Goal: Task Accomplishment & Management: Manage account settings

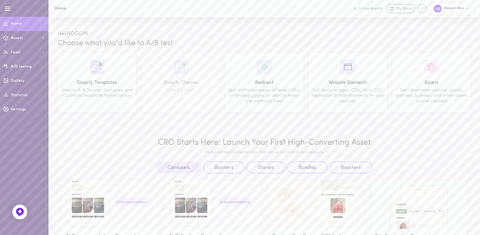
click at [23, 212] on img at bounding box center [19, 212] width 9 height 9
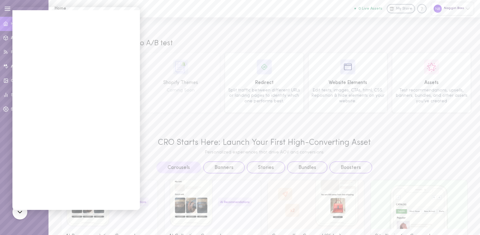
click at [161, 118] on div "Hey NOGGIN Choose what you'd like to A/B test Shopify Templates Shopify A/B Tes…" at bounding box center [263, 186] width 431 height 338
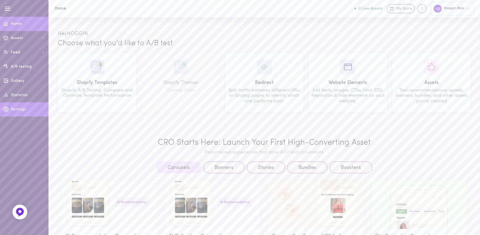
click at [16, 111] on span "Settings" at bounding box center [18, 110] width 15 height 4
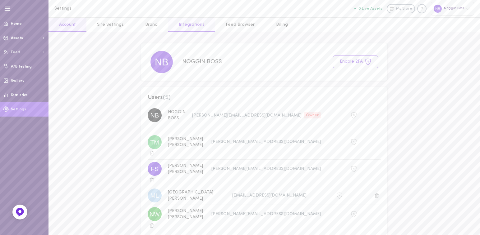
click at [193, 27] on link "Integrations" at bounding box center [191, 25] width 47 height 14
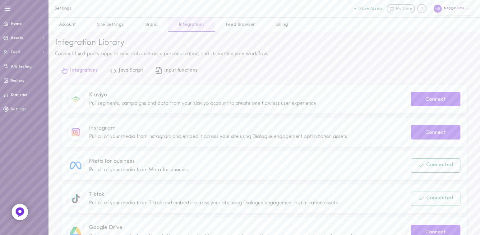
click at [19, 216] on img at bounding box center [20, 212] width 10 height 10
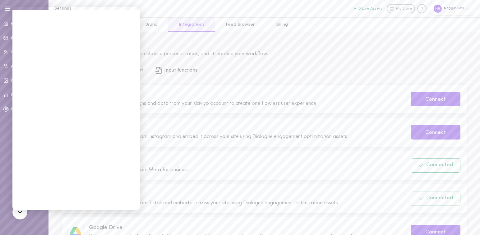
click at [189, 35] on div "Integration Library Connect third-party apps to sync data, enhance personalizat…" at bounding box center [263, 215] width 431 height 366
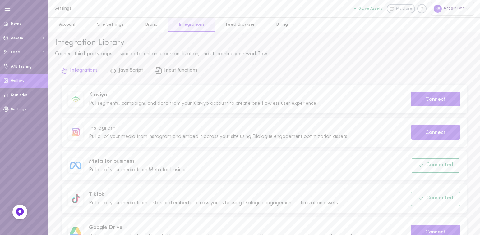
click at [21, 85] on link "Gallery" at bounding box center [24, 81] width 48 height 14
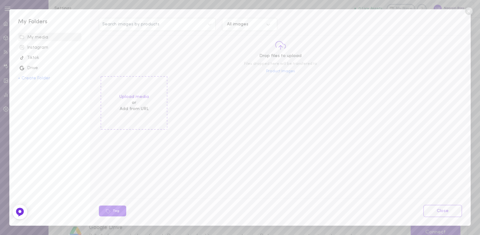
click at [36, 53] on span "Tiktok" at bounding box center [49, 57] width 63 height 9
click at [34, 57] on div "Tiktok" at bounding box center [50, 58] width 60 height 6
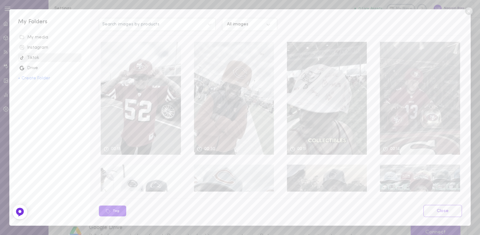
click at [40, 48] on div "Instagram" at bounding box center [50, 48] width 60 height 6
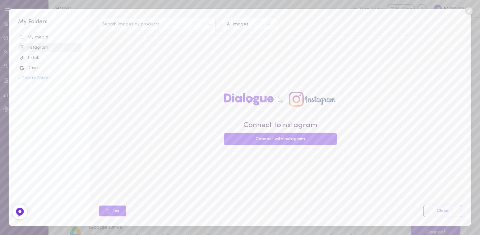
click at [469, 12] on icon at bounding box center [467, 10] width 7 height 7
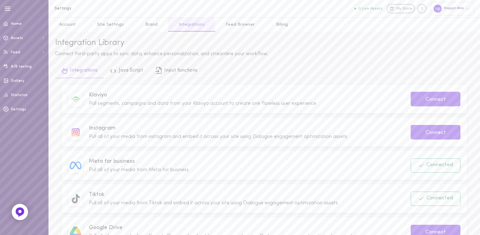
click at [18, 211] on icon at bounding box center [19, 212] width 5 height 5
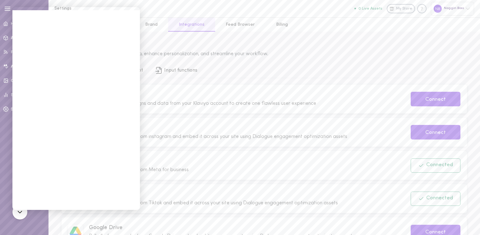
click at [154, 46] on div "Integration Library" at bounding box center [264, 43] width 418 height 10
click at [167, 34] on div "Integration Library Connect third-party apps to sync data, enhance personalizat…" at bounding box center [263, 215] width 431 height 366
click at [223, 22] on link "Feed Browser" at bounding box center [240, 25] width 50 height 14
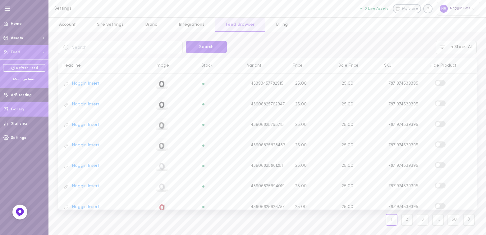
click at [27, 109] on link "Gallery" at bounding box center [24, 109] width 48 height 14
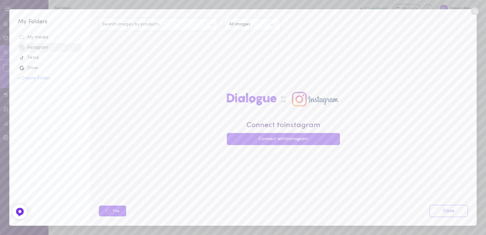
click at [39, 56] on div "Tiktok" at bounding box center [50, 58] width 60 height 6
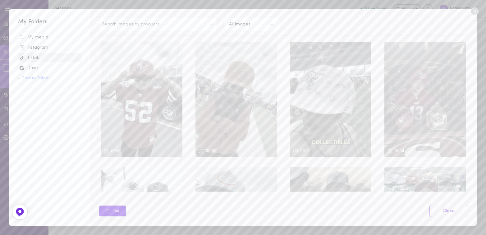
click at [40, 48] on div "Instagram" at bounding box center [50, 48] width 60 height 6
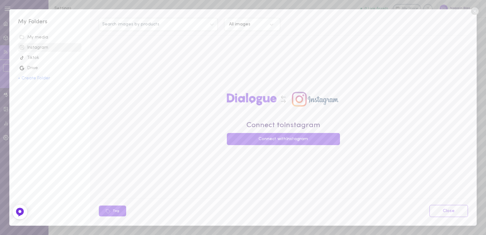
click at [43, 37] on div "My media" at bounding box center [50, 37] width 60 height 6
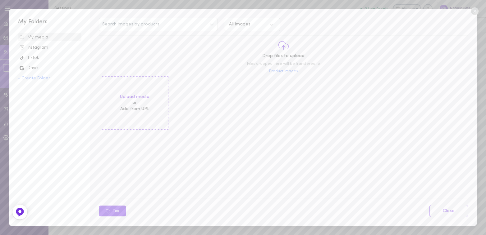
click at [40, 48] on div "Instagram" at bounding box center [50, 48] width 60 height 6
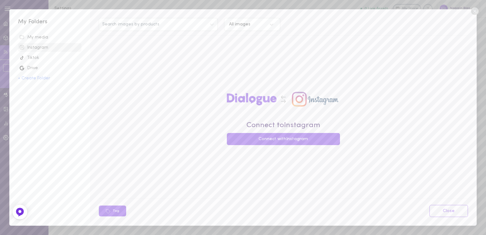
click at [475, 8] on icon at bounding box center [474, 10] width 7 height 7
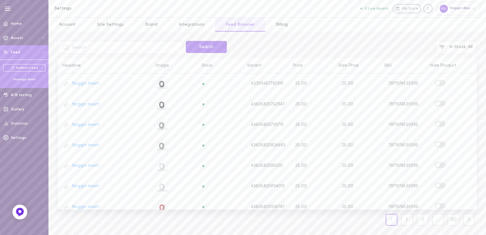
click at [11, 215] on div "Home Assets + Create My Assets Feed Refresh Feed Manage feed A/B testing Galler…" at bounding box center [24, 125] width 48 height 216
click at [16, 215] on img at bounding box center [20, 212] width 10 height 10
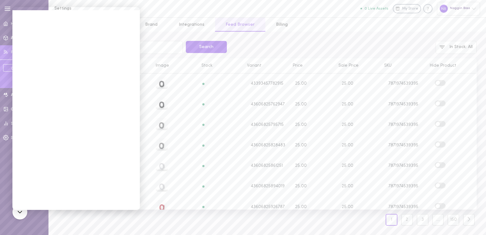
scroll to position [0, 0]
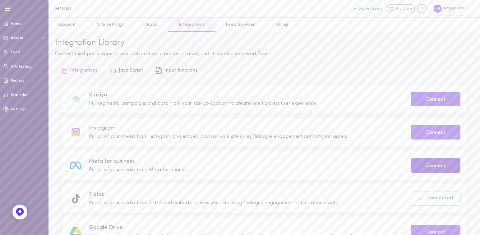
click at [419, 166] on button "Connect" at bounding box center [435, 165] width 50 height 15
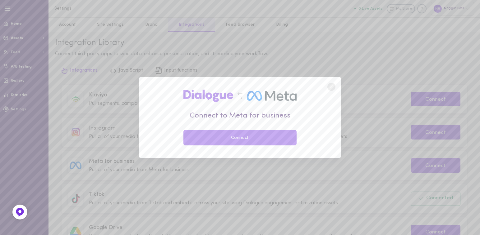
click at [268, 136] on button "Connect" at bounding box center [239, 138] width 113 height 16
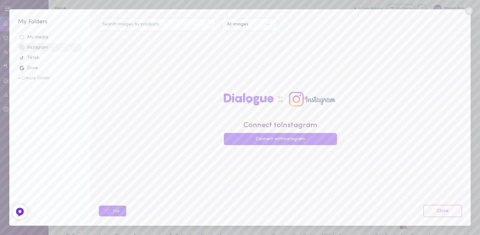
click at [269, 133] on div "Connect to Instagram Connect with Instagram Connect with Instagram" at bounding box center [280, 116] width 113 height 58
click at [273, 139] on button "Connect with Instagram" at bounding box center [280, 139] width 113 height 12
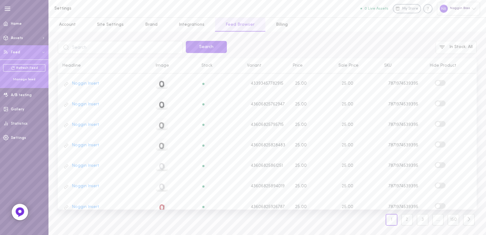
click at [18, 207] on img at bounding box center [20, 212] width 10 height 10
click at [25, 215] on div at bounding box center [20, 212] width 16 height 16
